Goal: Find specific page/section: Find specific page/section

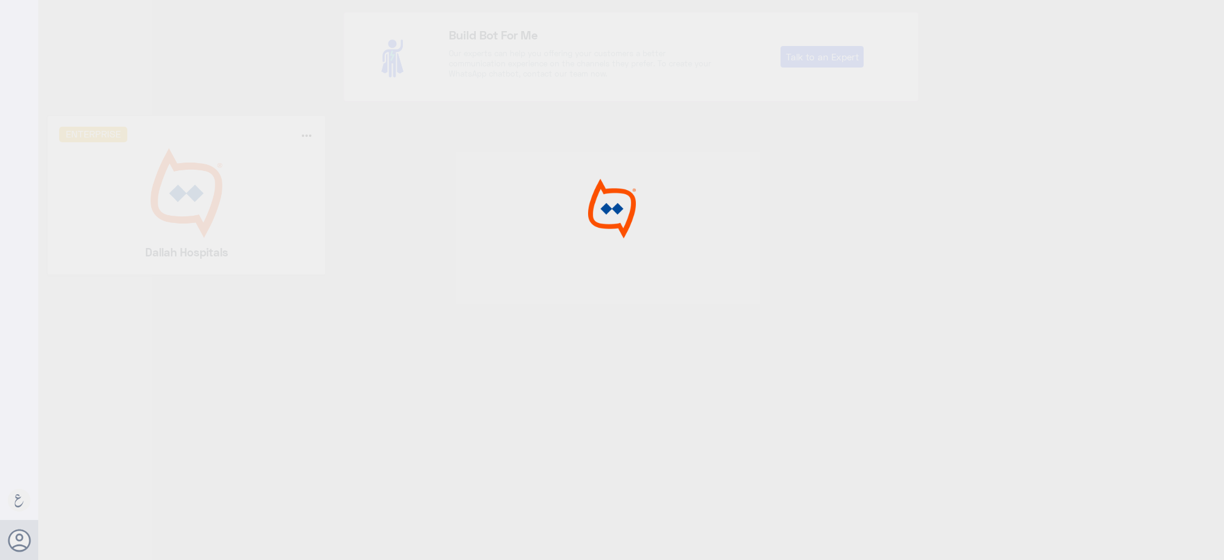
click at [218, 147] on div at bounding box center [612, 282] width 1224 height 564
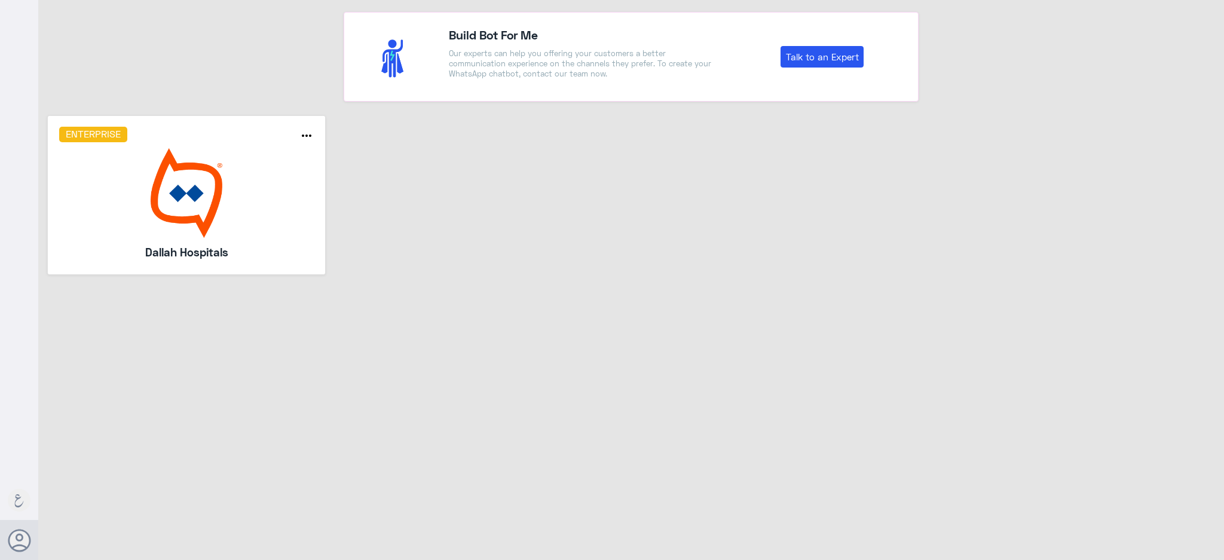
click at [223, 161] on img at bounding box center [186, 193] width 255 height 90
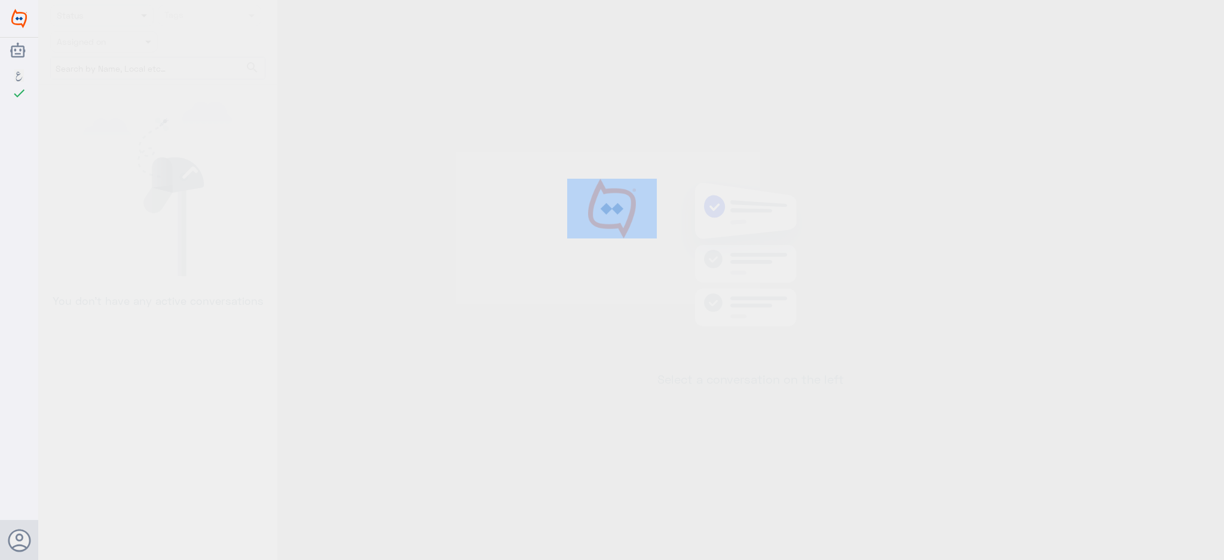
click at [223, 161] on div at bounding box center [612, 282] width 1224 height 564
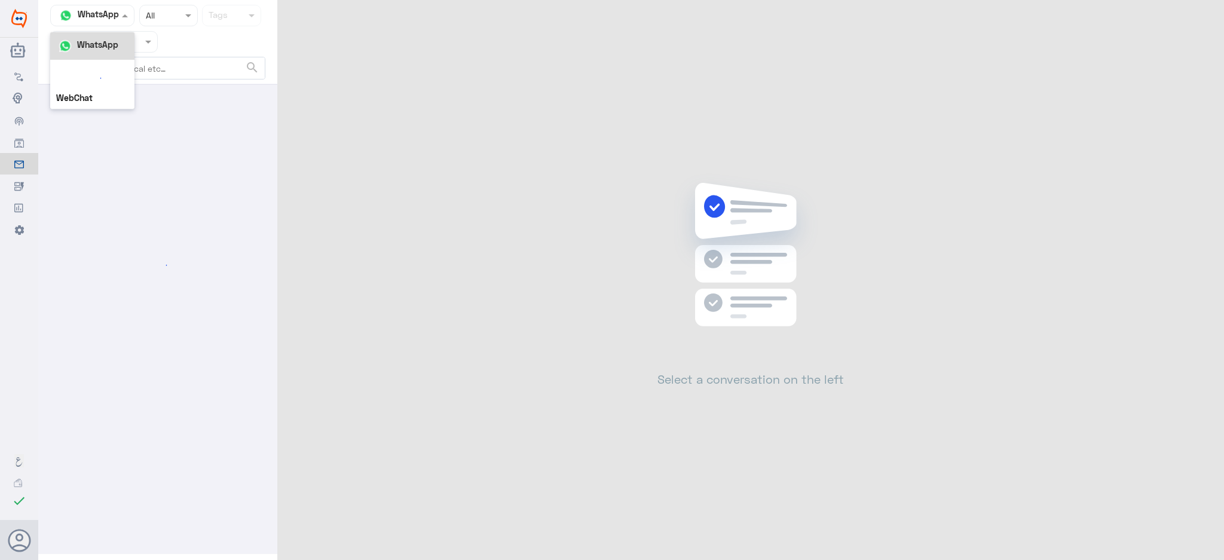
click at [93, 13] on input "text" at bounding box center [79, 15] width 45 height 14
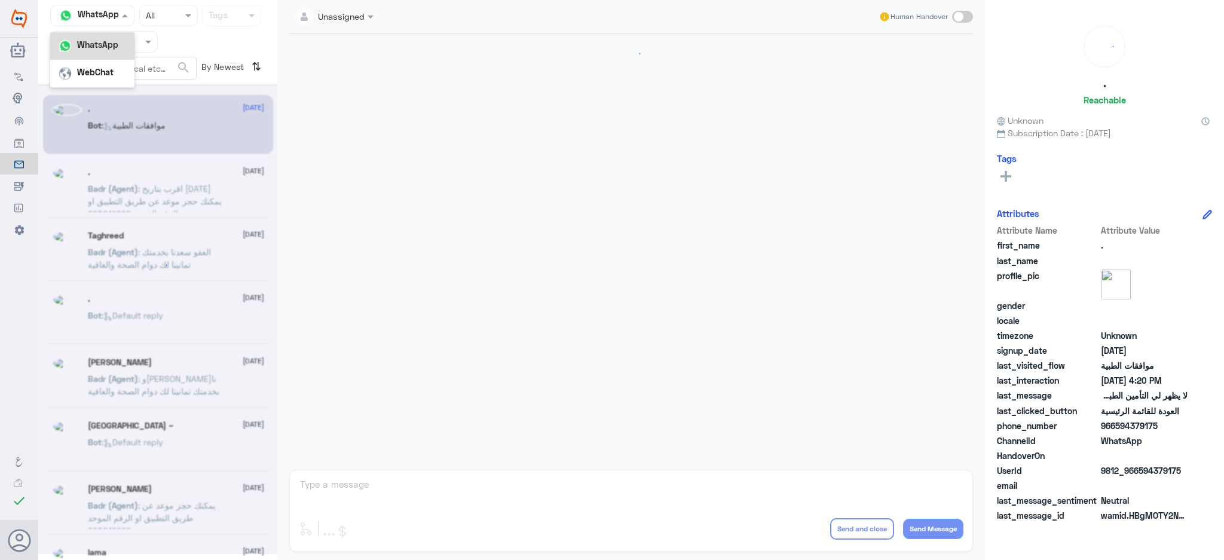
scroll to position [464, 0]
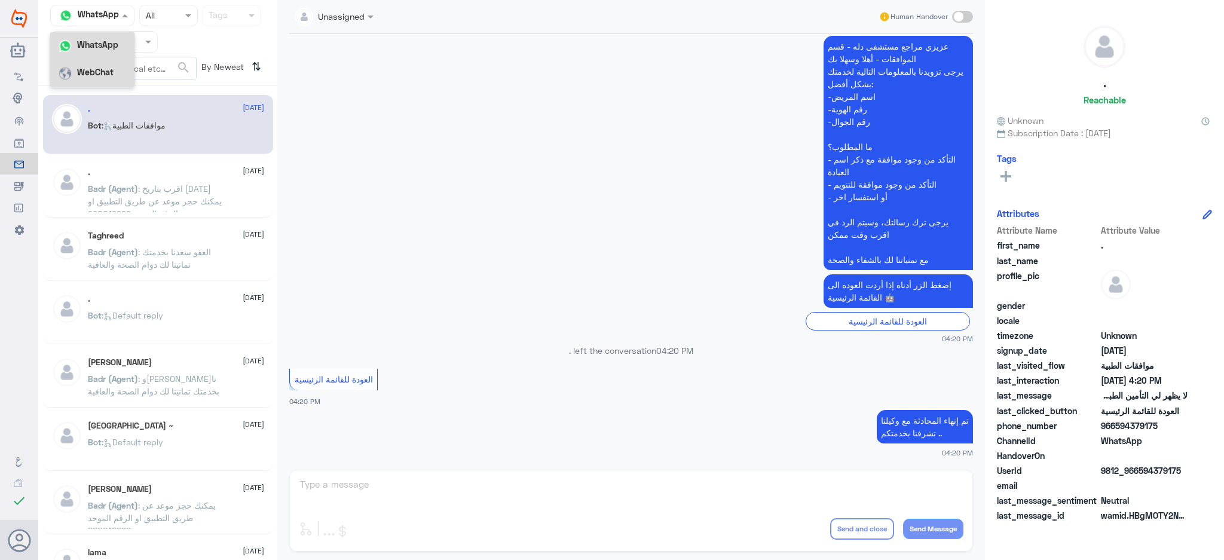
click at [99, 65] on div "WebChat" at bounding box center [92, 73] width 84 height 27
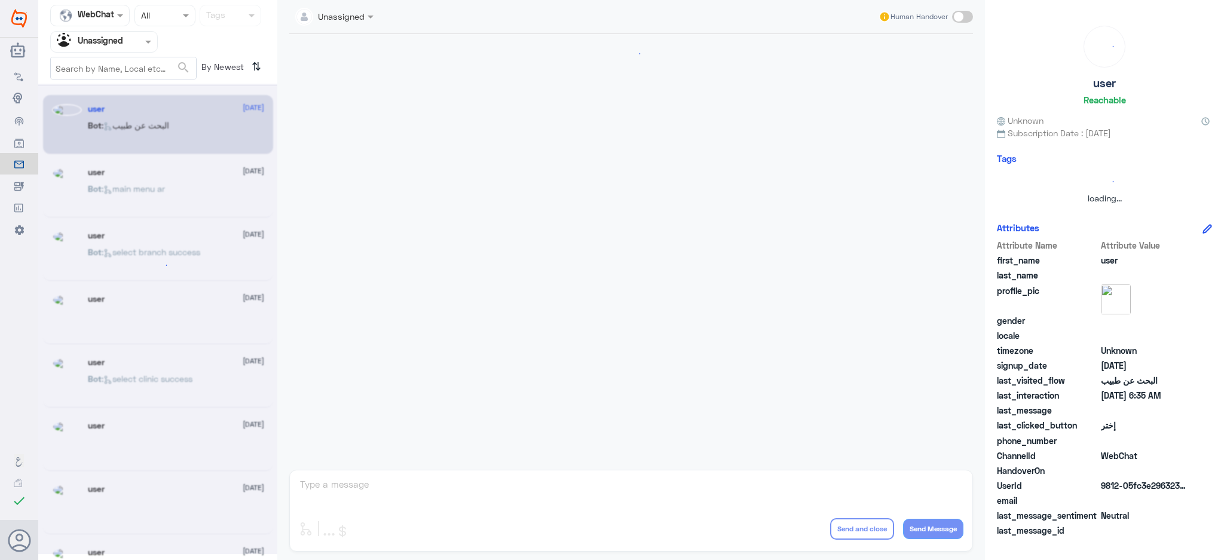
scroll to position [139, 0]
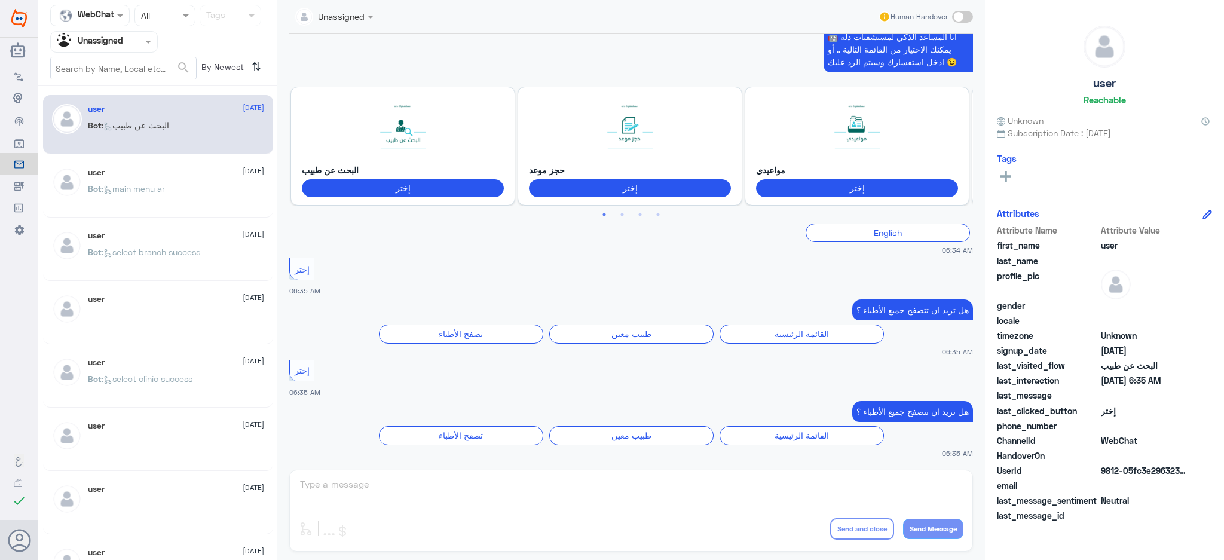
click at [99, 44] on input "text" at bounding box center [90, 42] width 66 height 14
click at [110, 132] on div "Your Inbox" at bounding box center [104, 121] width 108 height 27
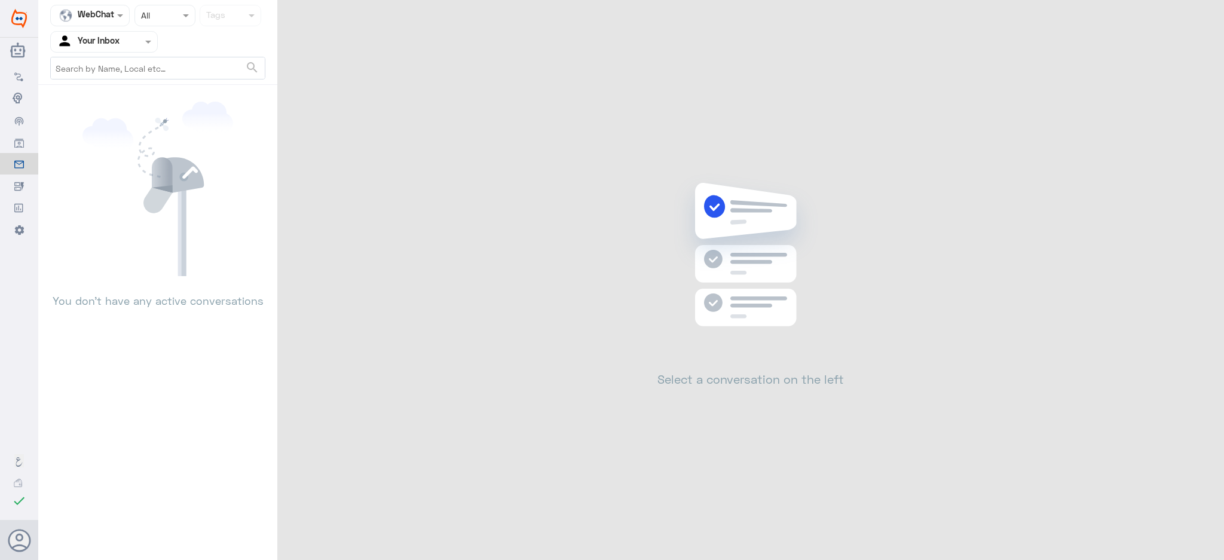
click at [105, 42] on input "text" at bounding box center [90, 42] width 66 height 14
click at [121, 132] on div "Your Team" at bounding box center [104, 134] width 108 height 27
click at [94, 24] on div "WebChat" at bounding box center [85, 16] width 57 height 18
click at [102, 53] on div "WhatsApp" at bounding box center [89, 45] width 79 height 27
